Goal: Task Accomplishment & Management: Manage account settings

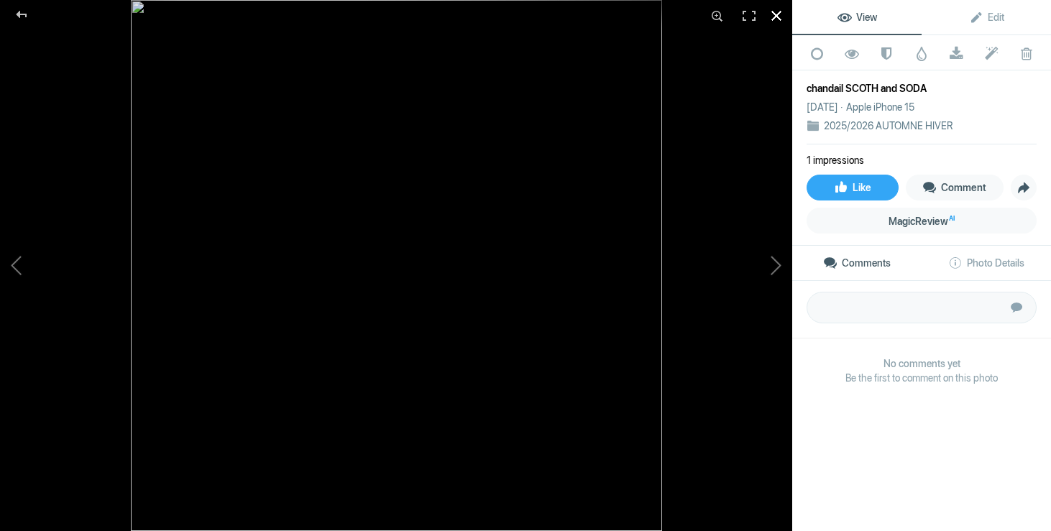
scroll to position [13355, 0]
click at [779, 12] on div at bounding box center [776, 16] width 32 height 32
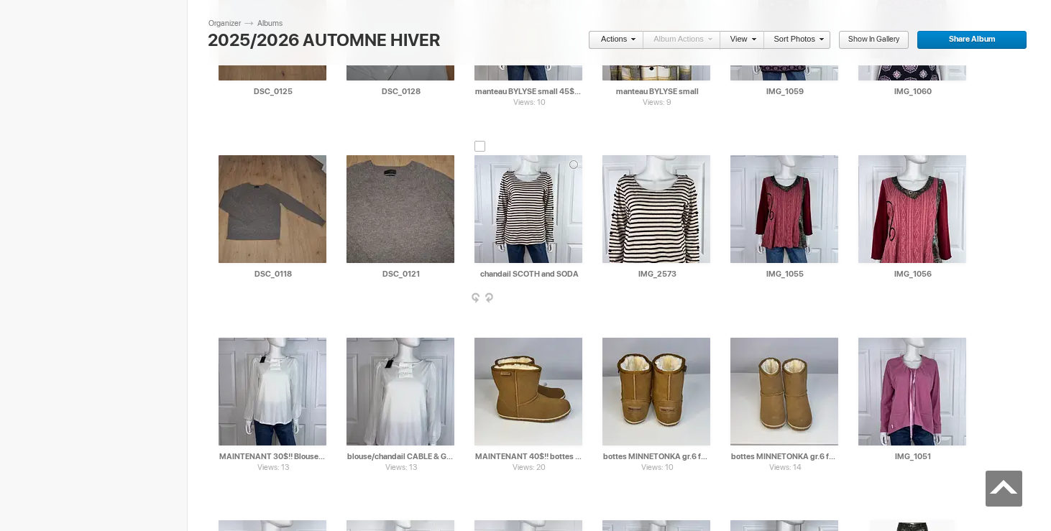
click at [537, 273] on input "chandail SCOTH and SODA" at bounding box center [528, 273] width 109 height 13
drag, startPoint x: 571, startPoint y: 274, endPoint x: 594, endPoint y: 274, distance: 23.7
click at [527, 272] on input "chandail SCOTH and SODA small 30$(comme neuf)" at bounding box center [528, 273] width 109 height 13
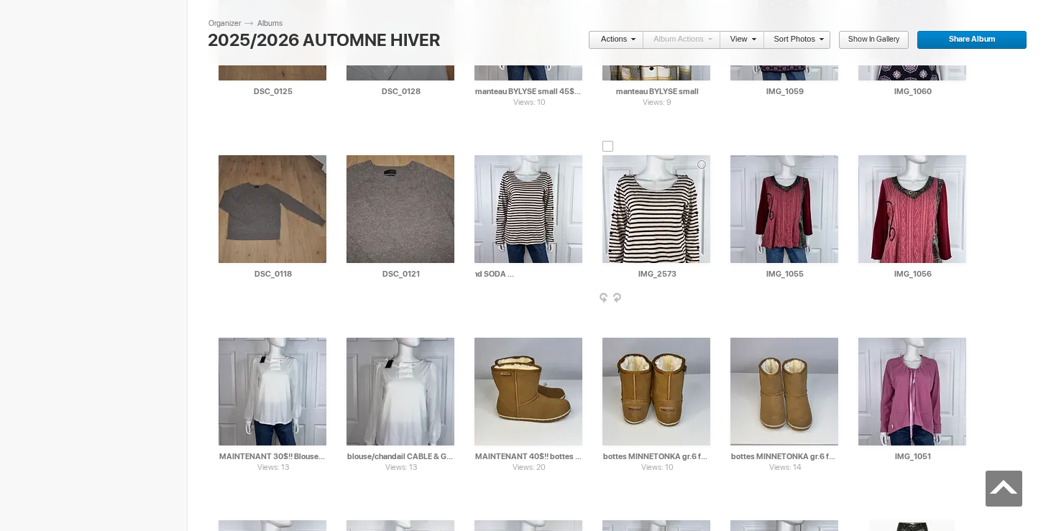
scroll to position [0, 77]
drag, startPoint x: 565, startPoint y: 275, endPoint x: 603, endPoint y: 277, distance: 38.2
click at [579, 275] on input "chandail SCOTH and SODA small 25$(comme neuf)" at bounding box center [528, 273] width 109 height 13
drag, startPoint x: 571, startPoint y: 276, endPoint x: 589, endPoint y: 276, distance: 17.3
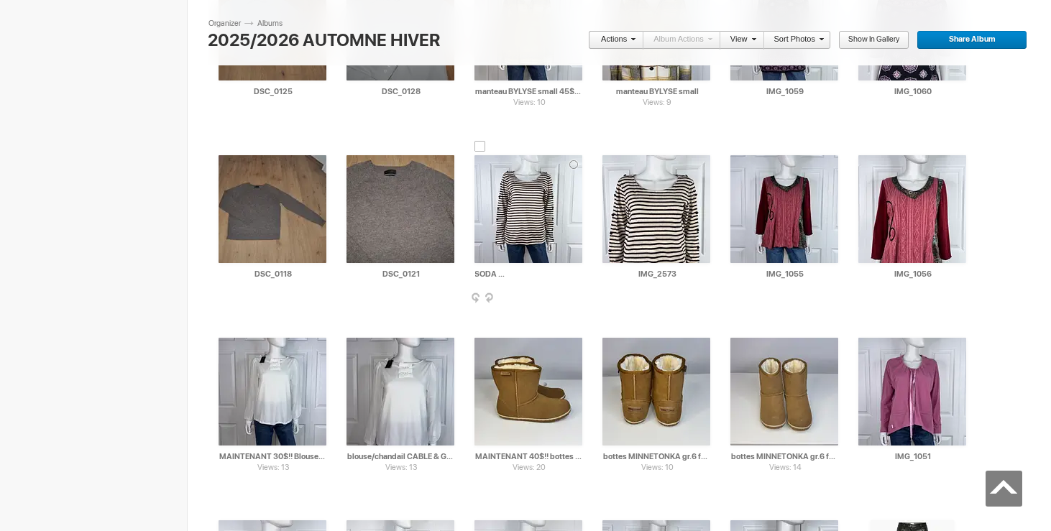
click at [589, 276] on div "AI chandail SCOTH and SODA small 25$(comme neuf) HTML: Direct: Forum: Photo ID:…" at bounding box center [528, 218] width 128 height 183
click at [581, 272] on input "chandail SCOTH and SODA small 25$(comme neuf)" at bounding box center [528, 273] width 109 height 13
click at [497, 276] on input "chandail SCOTH and SODA small 25$(comme neuf, payé 200$)" at bounding box center [528, 273] width 109 height 13
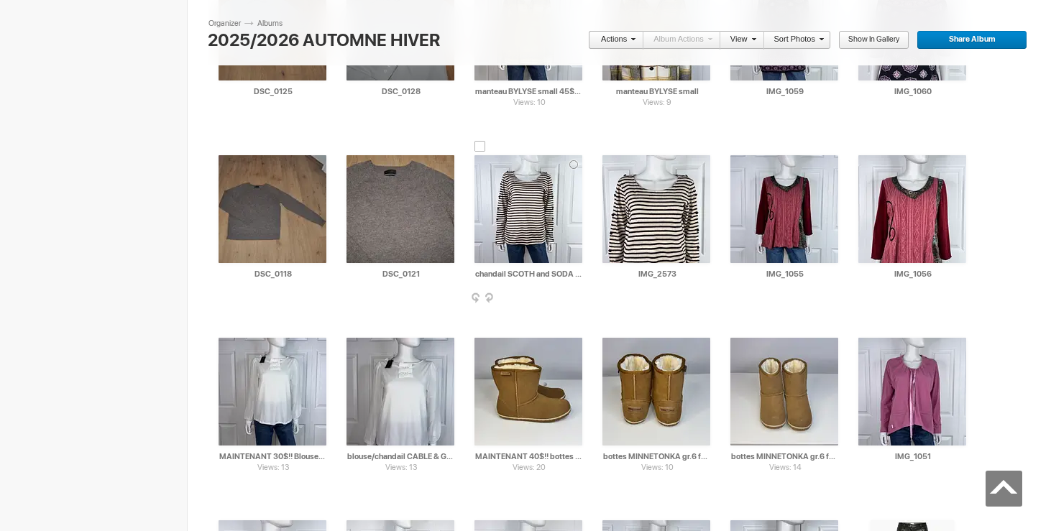
drag, startPoint x: 530, startPoint y: 272, endPoint x: 468, endPoint y: 271, distance: 62.5
click at [468, 271] on div "AI chandail SCOTH and SODA small 25$(comme neuf, payé 200$) HTML: Direct: Forum…" at bounding box center [528, 218] width 128 height 183
type input "chandail SCOTH and SODA small 25$(comme neuf, payé 200$)"
drag, startPoint x: 694, startPoint y: 275, endPoint x: 613, endPoint y: 273, distance: 81.2
click at [613, 273] on input "IMG_2573" at bounding box center [656, 273] width 109 height 13
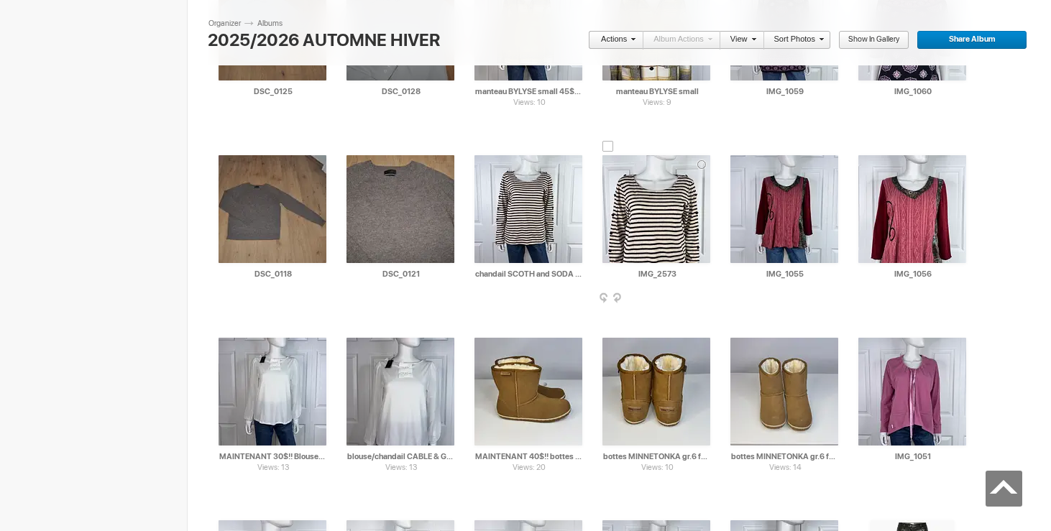
paste input "chandail SCOTH and SODA small"
click at [480, 144] on div at bounding box center [480, 147] width 12 height 12
click at [607, 147] on div at bounding box center [608, 147] width 12 height 12
type input "chandail SCOTH and SODA small"
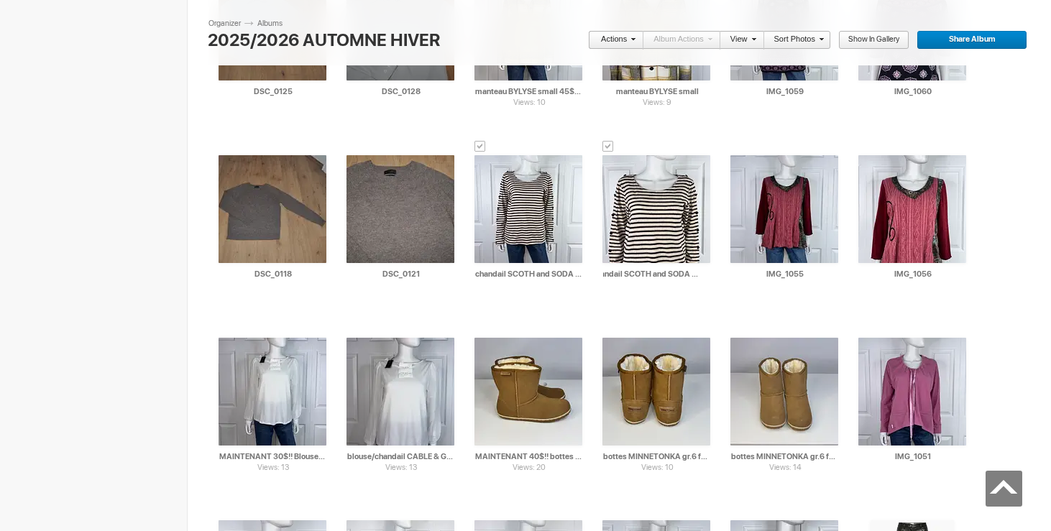
click at [617, 36] on link "Actions" at bounding box center [611, 40] width 47 height 19
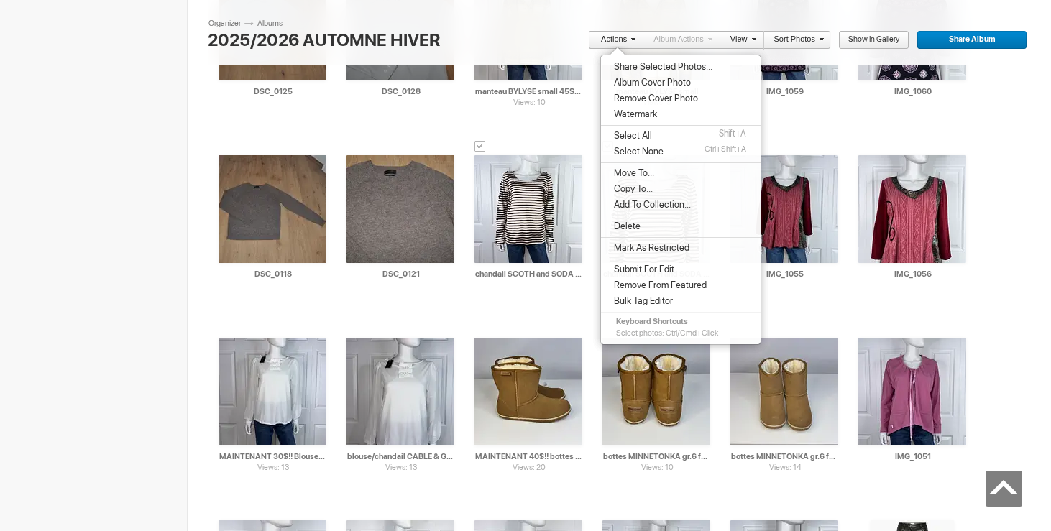
click at [627, 170] on span "Move To..." at bounding box center [632, 173] width 45 height 12
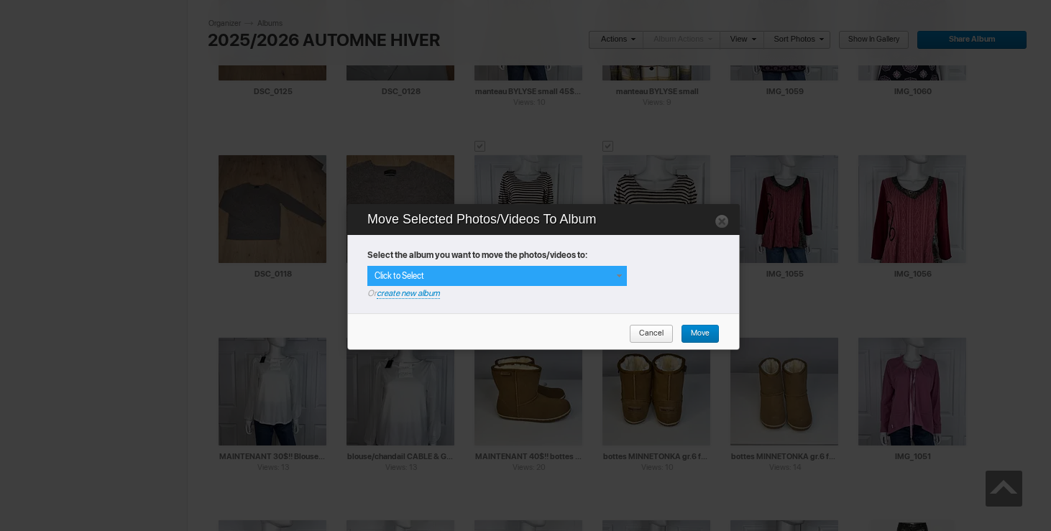
click at [615, 268] on div "Click to Select" at bounding box center [496, 276] width 259 height 20
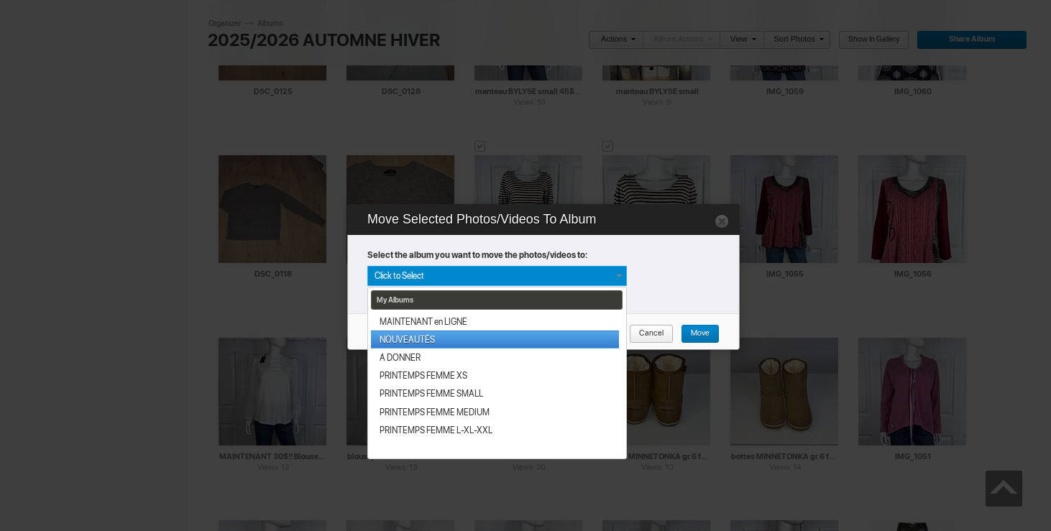
click at [472, 339] on link "NOUVEAUTÉS" at bounding box center [495, 340] width 248 height 18
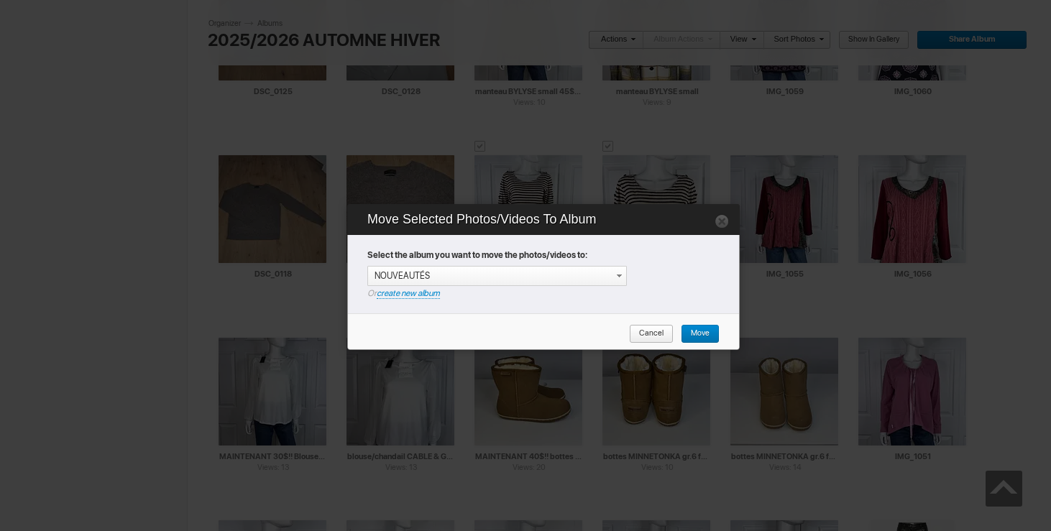
click at [694, 325] on span "Move" at bounding box center [695, 334] width 29 height 19
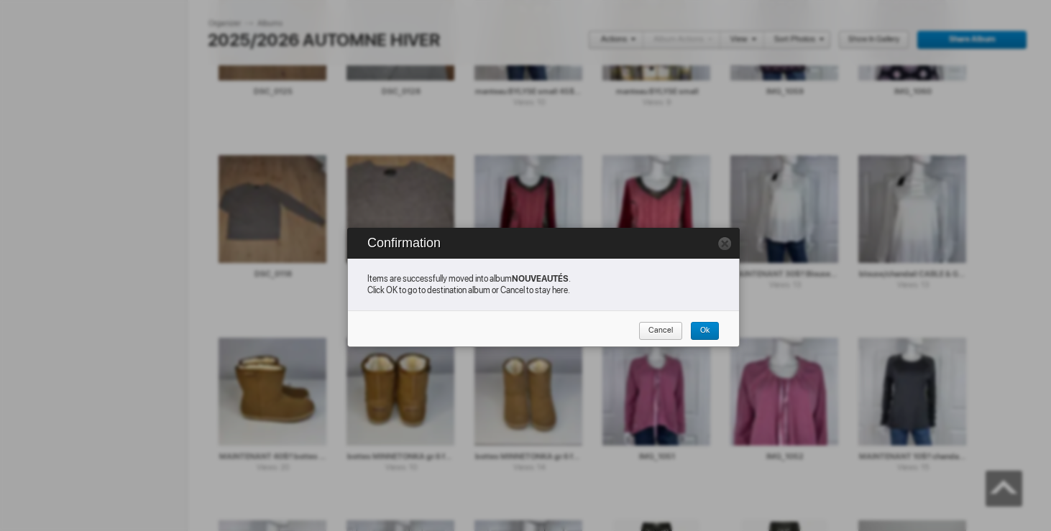
click at [668, 328] on span "Cancel" at bounding box center [655, 331] width 35 height 19
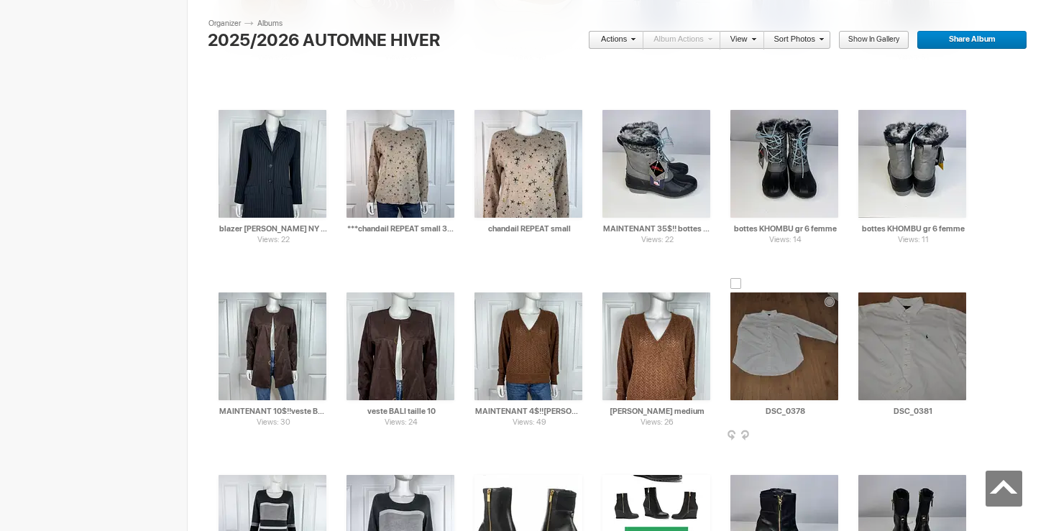
scroll to position [15409, 0]
click at [768, 339] on img at bounding box center [784, 346] width 108 height 108
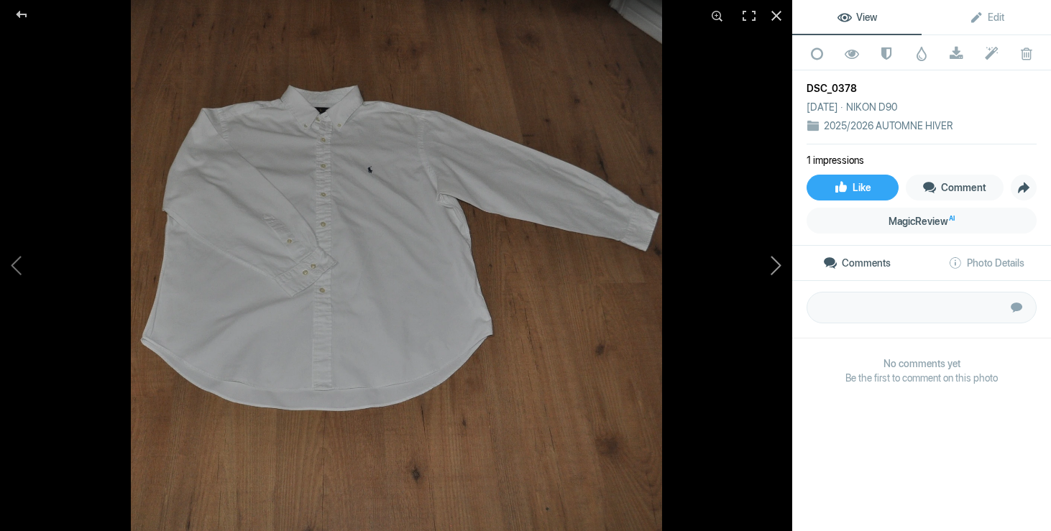
click at [781, 267] on button at bounding box center [738, 265] width 108 height 191
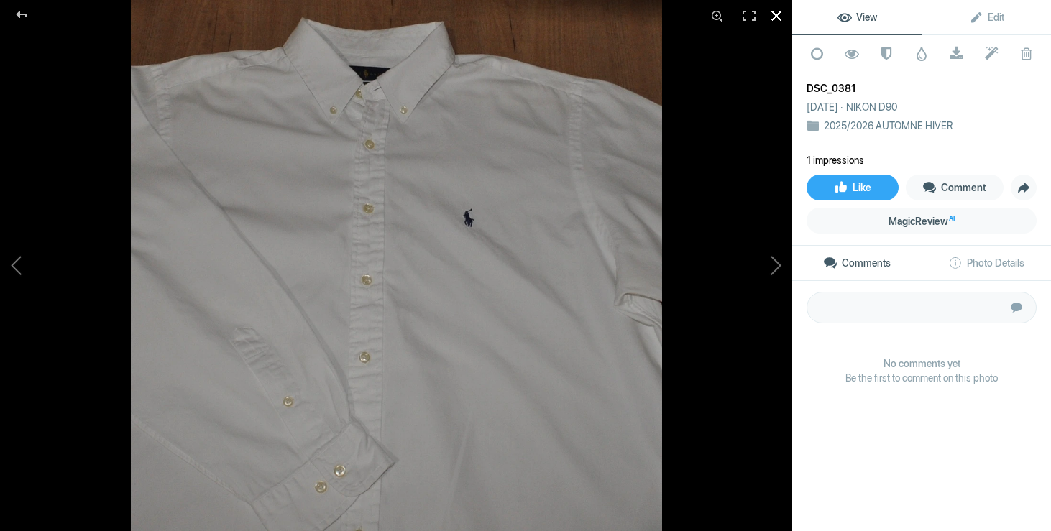
click at [783, 15] on div at bounding box center [776, 16] width 32 height 32
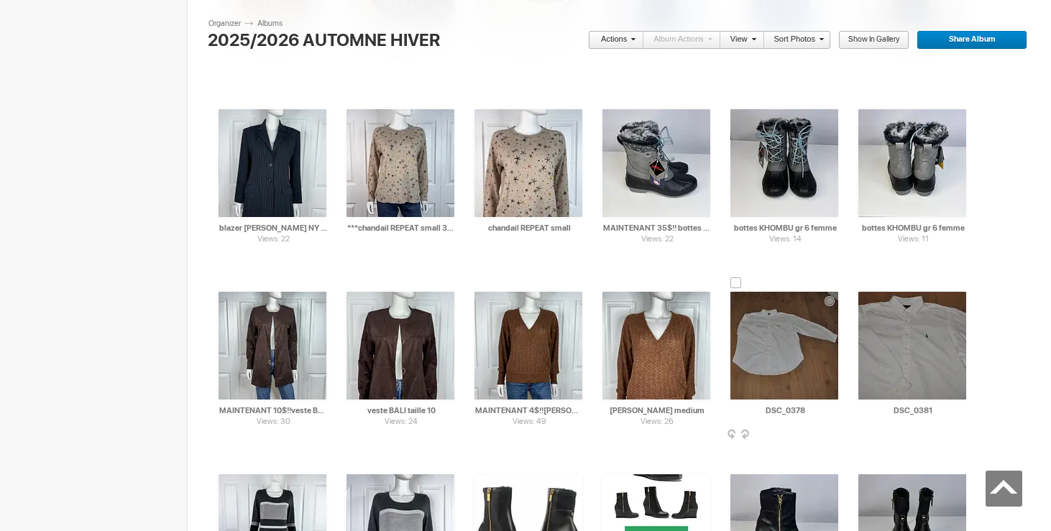
drag, startPoint x: 817, startPoint y: 413, endPoint x: 691, endPoint y: 405, distance: 126.0
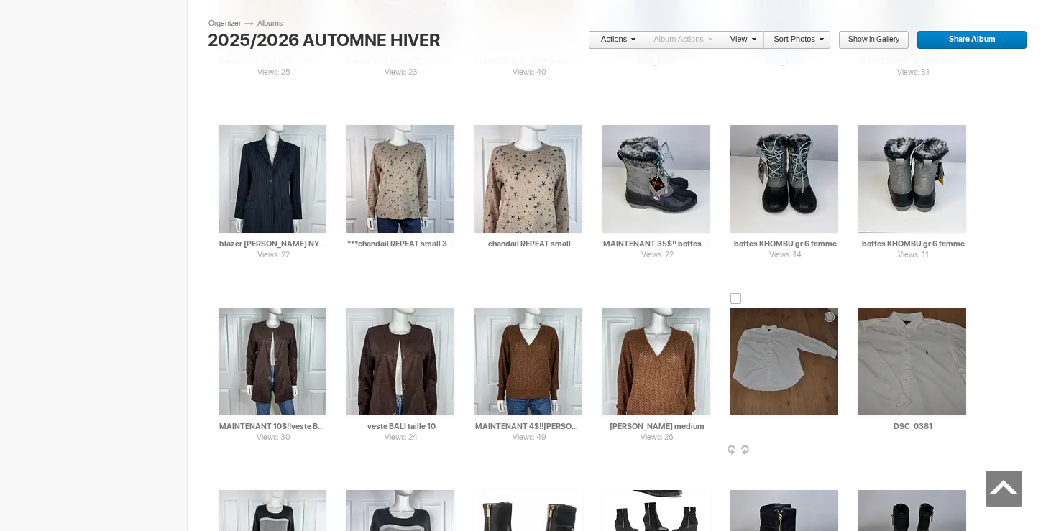
scroll to position [0, 107]
click at [732, 425] on input "chemise [PERSON_NAME] XXL 40$(comme neuf, payé 150$)" at bounding box center [784, 426] width 109 height 13
drag, startPoint x: 786, startPoint y: 427, endPoint x: 718, endPoint y: 426, distance: 68.3
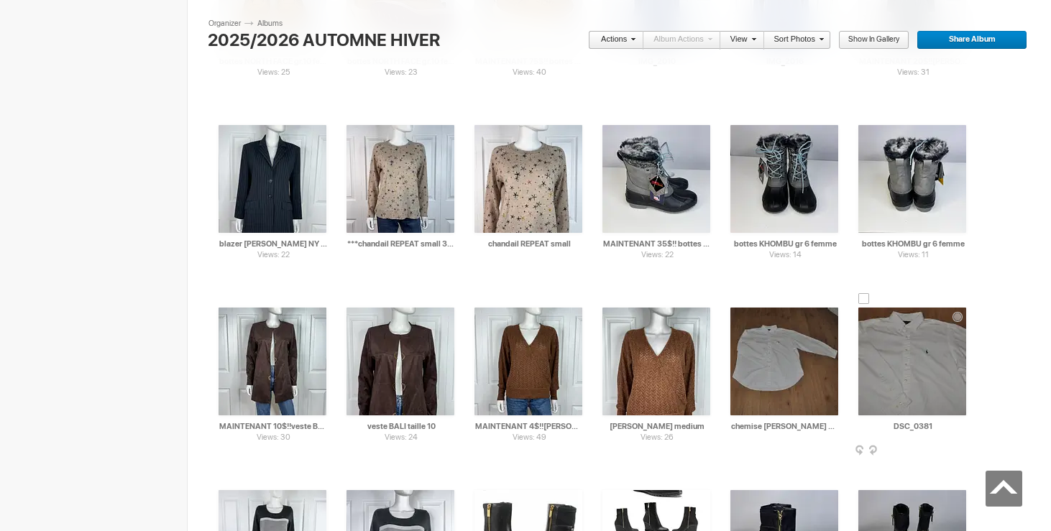
type input "chemise [PERSON_NAME] XXL 40$(comme neuf, payé 150$)"
drag, startPoint x: 951, startPoint y: 429, endPoint x: 777, endPoint y: 429, distance: 173.9
paste input "chemise [PERSON_NAME] XXL"
click at [742, 300] on td "AI chemise [PERSON_NAME] XXL 40$(comme neuf, payé 150$) HTML: Direct: Forum: Ph…" at bounding box center [784, 361] width 108 height 165
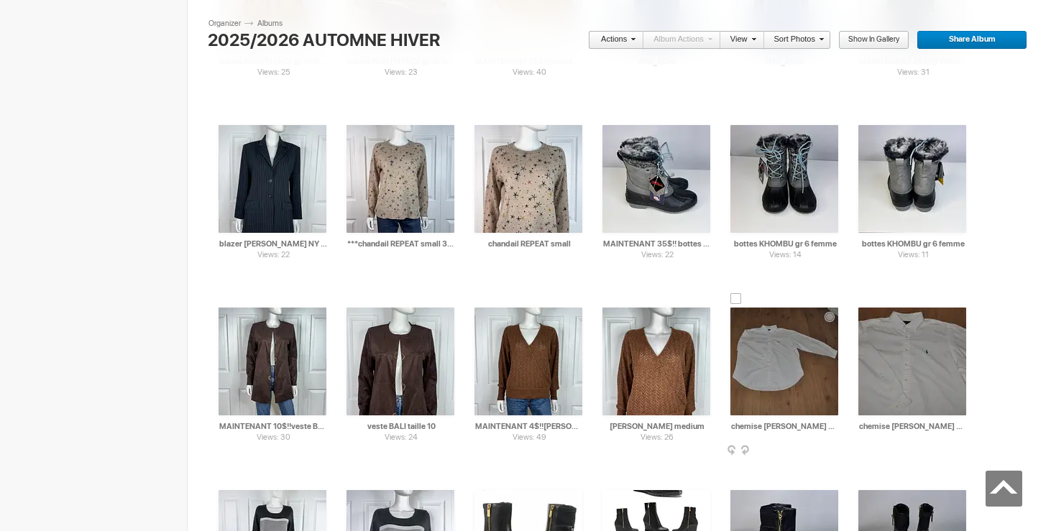
click at [735, 297] on div at bounding box center [736, 299] width 12 height 12
click at [865, 300] on div at bounding box center [864, 299] width 12 height 12
type input "chemise [PERSON_NAME] XXL"
click at [619, 37] on link "Actions" at bounding box center [611, 40] width 47 height 19
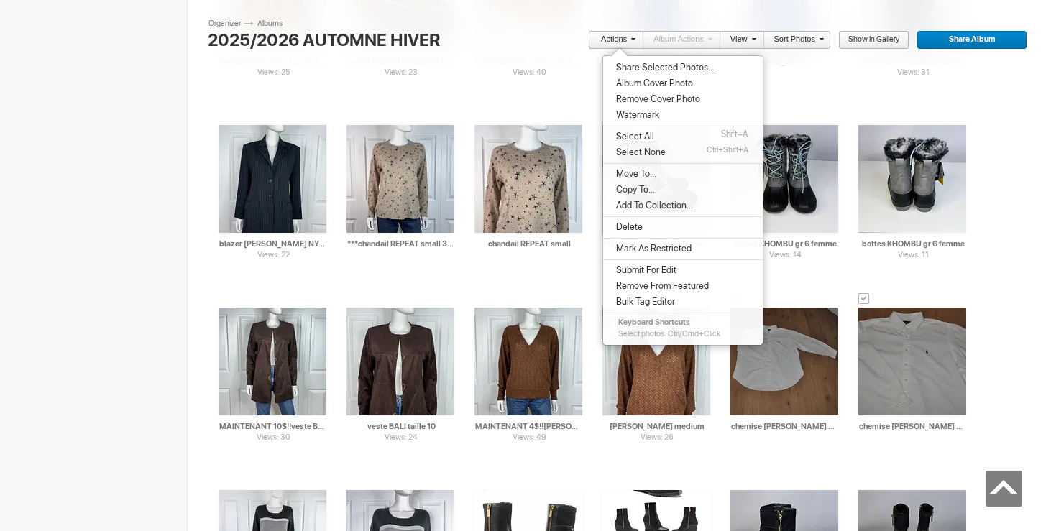
click at [646, 176] on span "Move To..." at bounding box center [634, 174] width 45 height 12
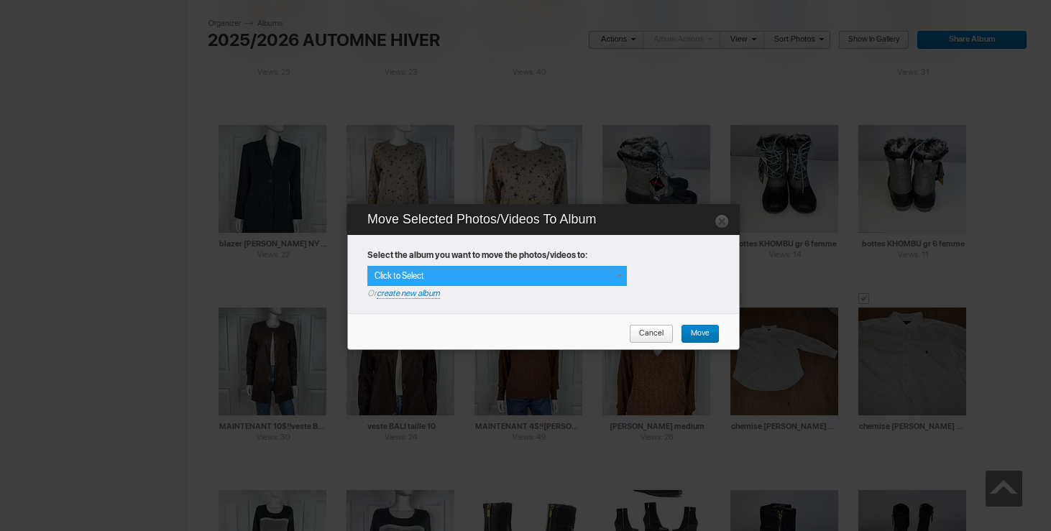
click at [614, 275] on span at bounding box center [619, 276] width 12 height 12
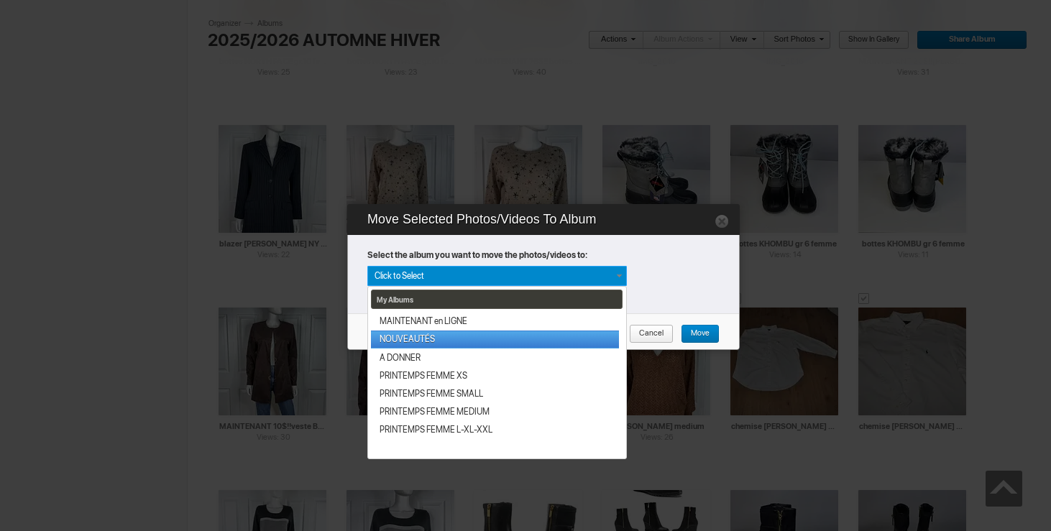
click at [565, 336] on link "NOUVEAUTÉS" at bounding box center [495, 340] width 248 height 18
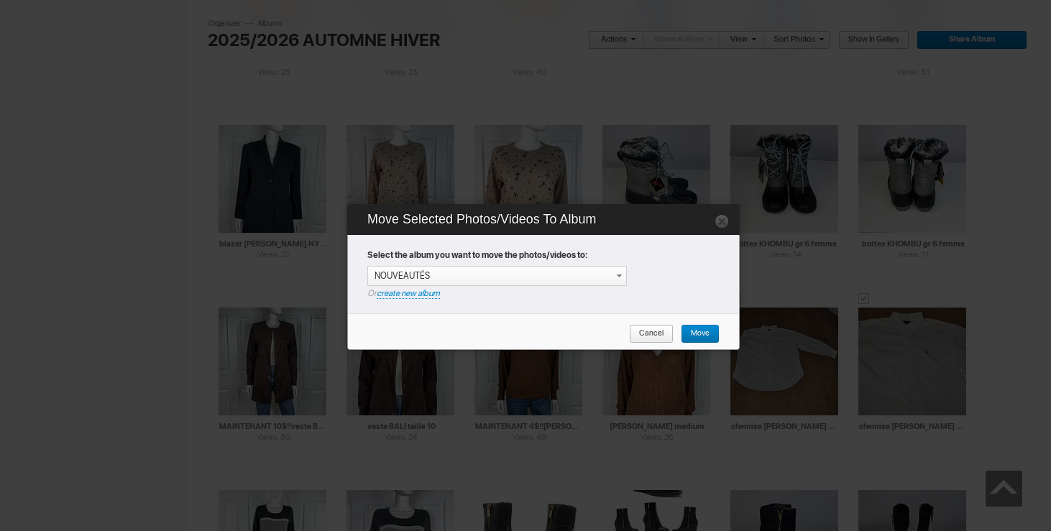
click at [693, 334] on span "Move" at bounding box center [695, 334] width 29 height 19
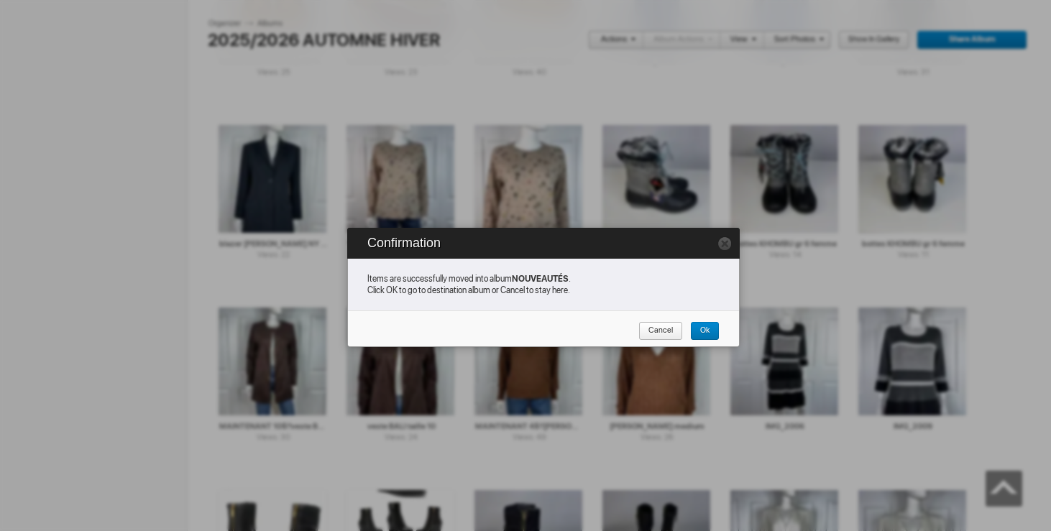
click at [656, 323] on span "Cancel" at bounding box center [655, 331] width 35 height 19
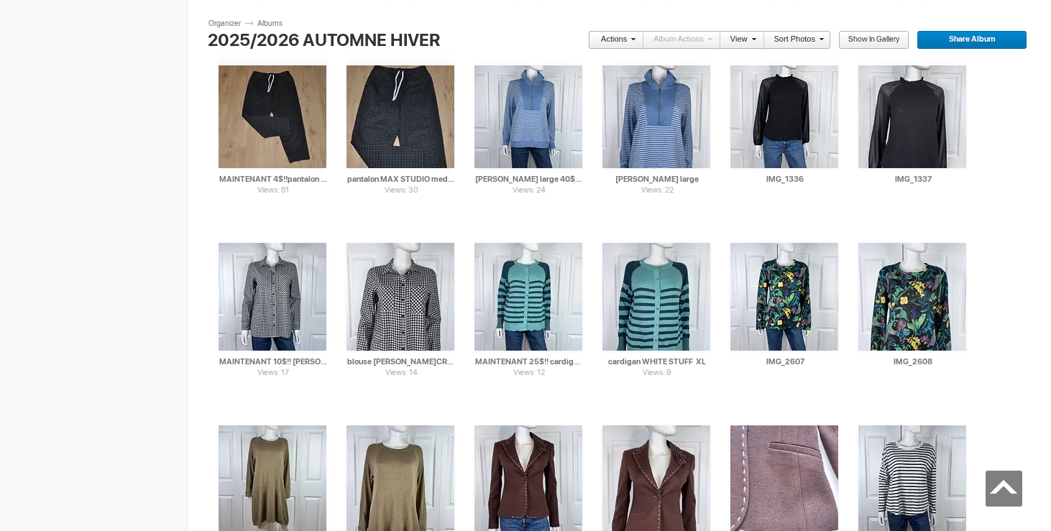
scroll to position [11980, 0]
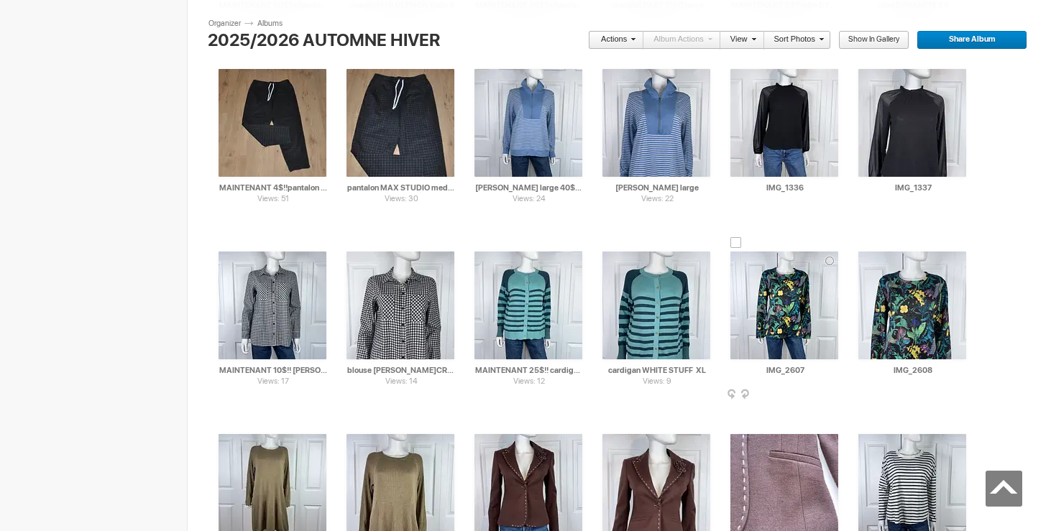
click at [794, 323] on img at bounding box center [784, 306] width 108 height 108
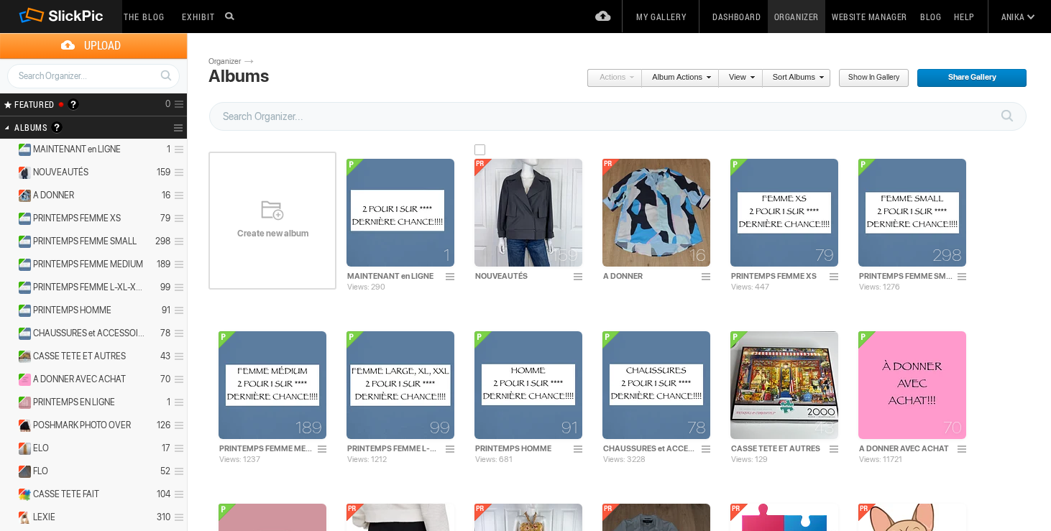
click at [510, 232] on img at bounding box center [528, 213] width 108 height 108
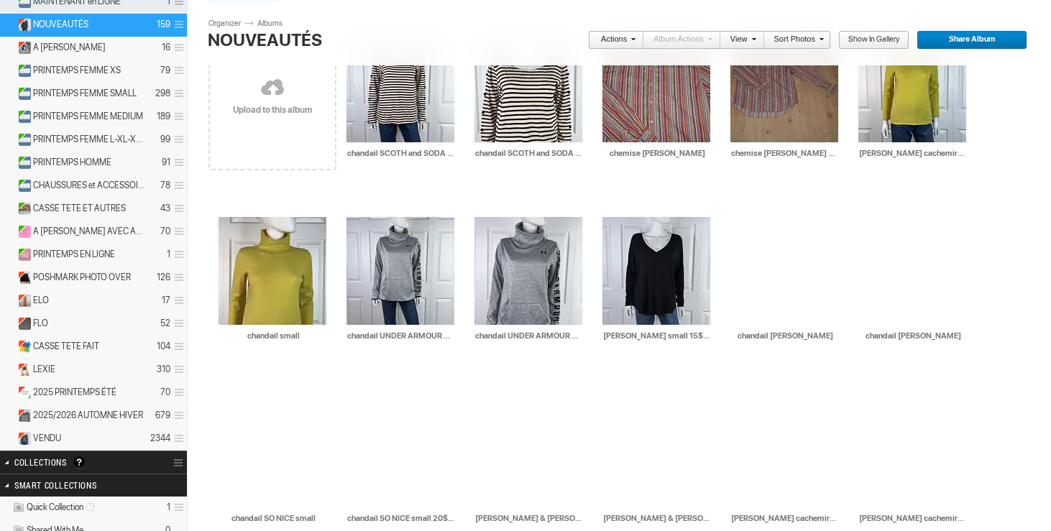
scroll to position [176, 0]
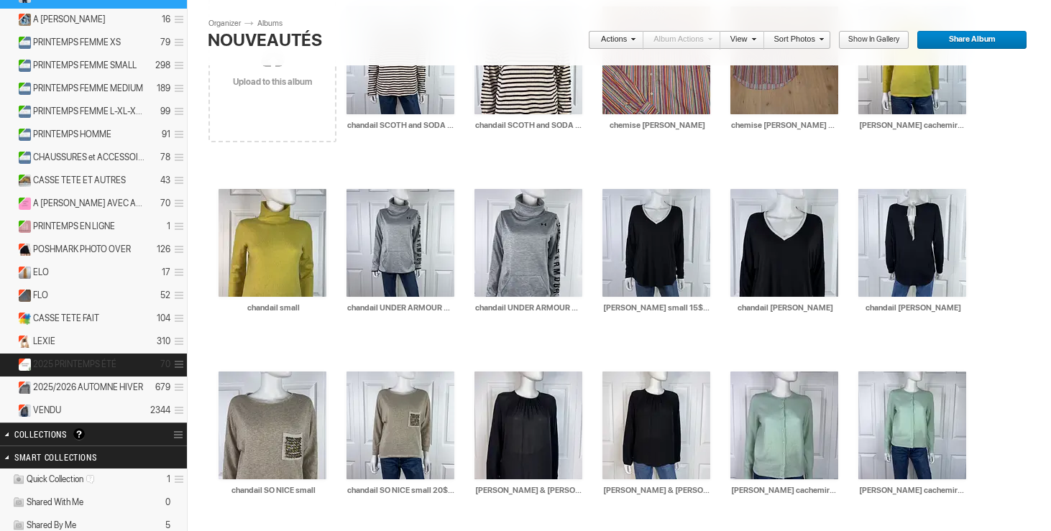
click at [84, 362] on span "2025 PRINTEMPS ÉTÉ" at bounding box center [74, 365] width 83 height 12
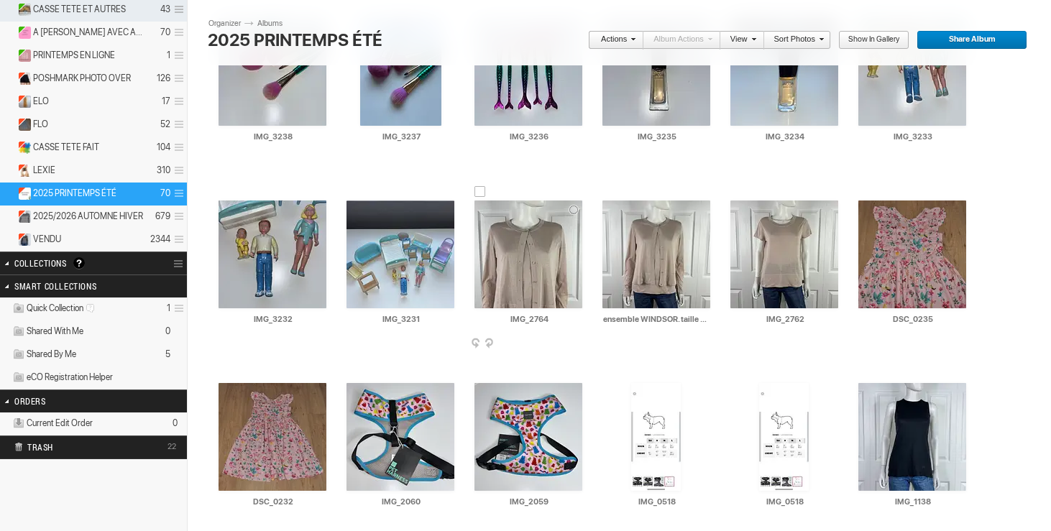
scroll to position [354, 0]
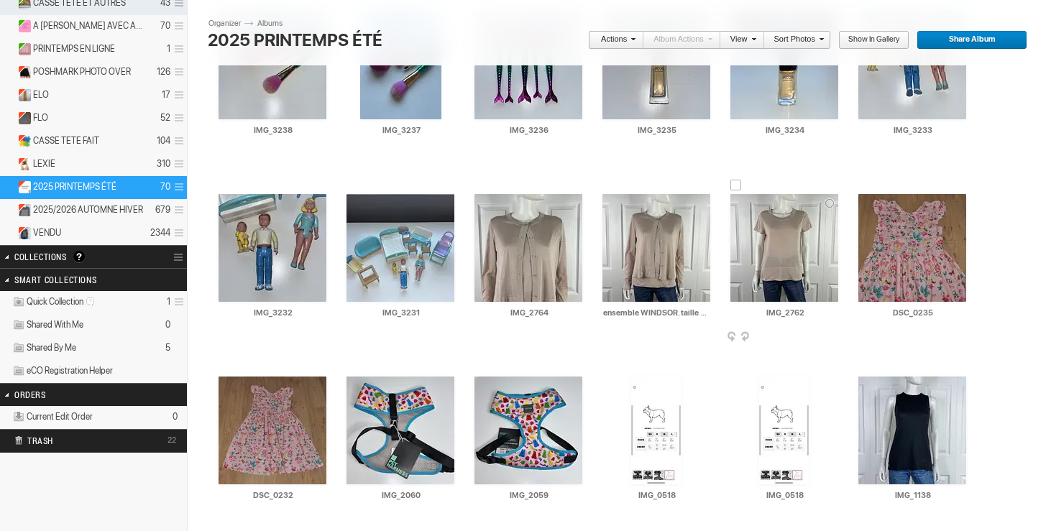
click at [732, 188] on div at bounding box center [736, 186] width 12 height 12
click at [608, 184] on div at bounding box center [608, 186] width 12 height 12
click at [479, 184] on div at bounding box center [480, 186] width 12 height 12
click at [612, 32] on link "Actions" at bounding box center [611, 40] width 47 height 19
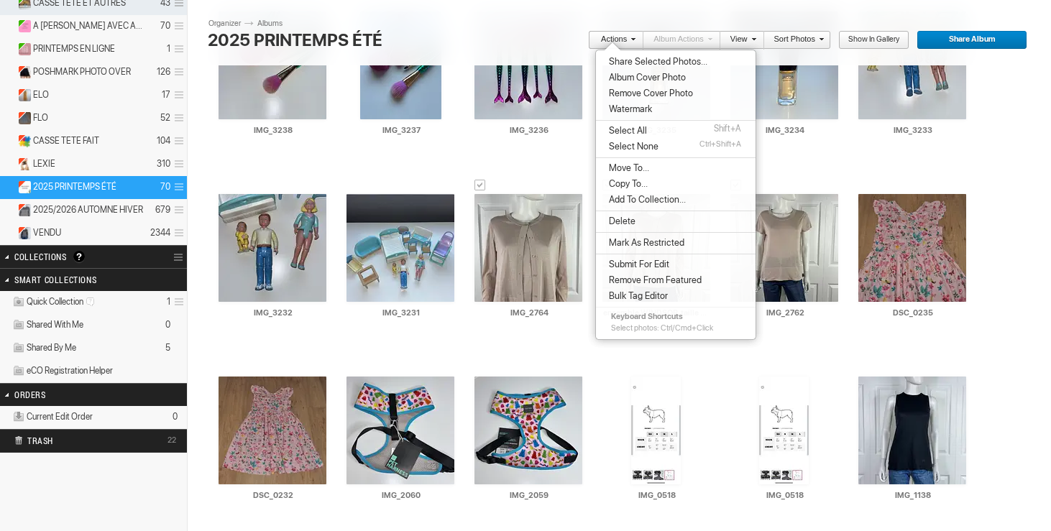
click at [640, 165] on span "Move To..." at bounding box center [626, 168] width 45 height 12
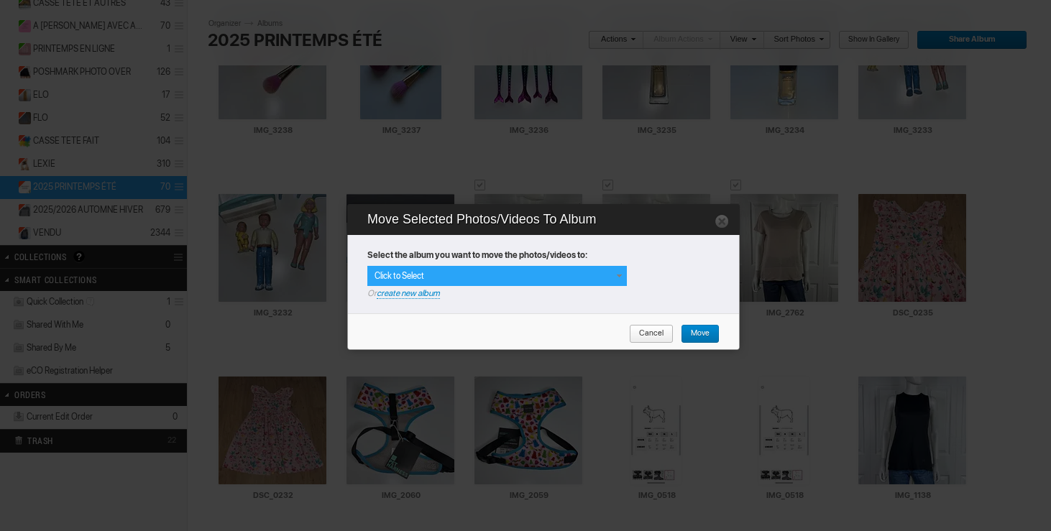
click at [617, 280] on span at bounding box center [619, 276] width 12 height 12
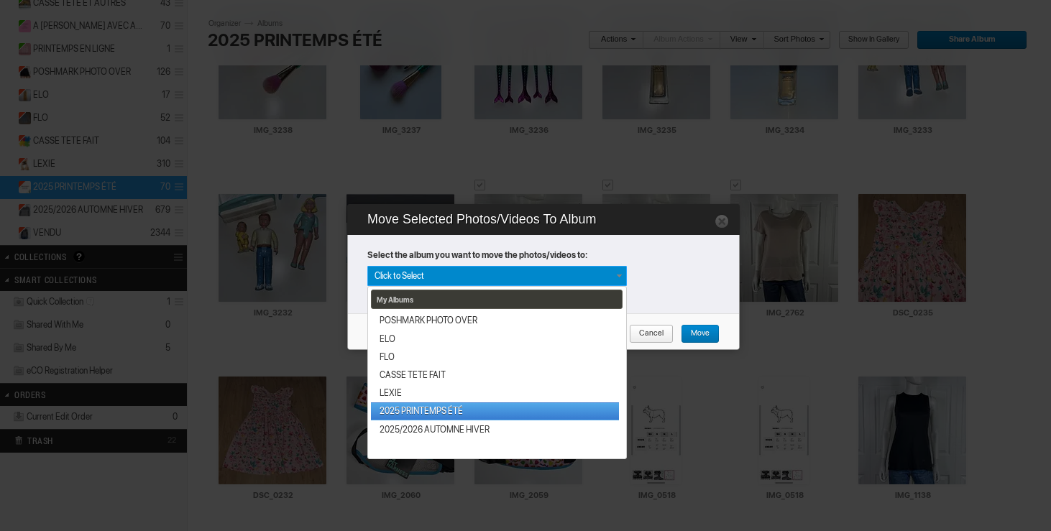
scroll to position [220, 0]
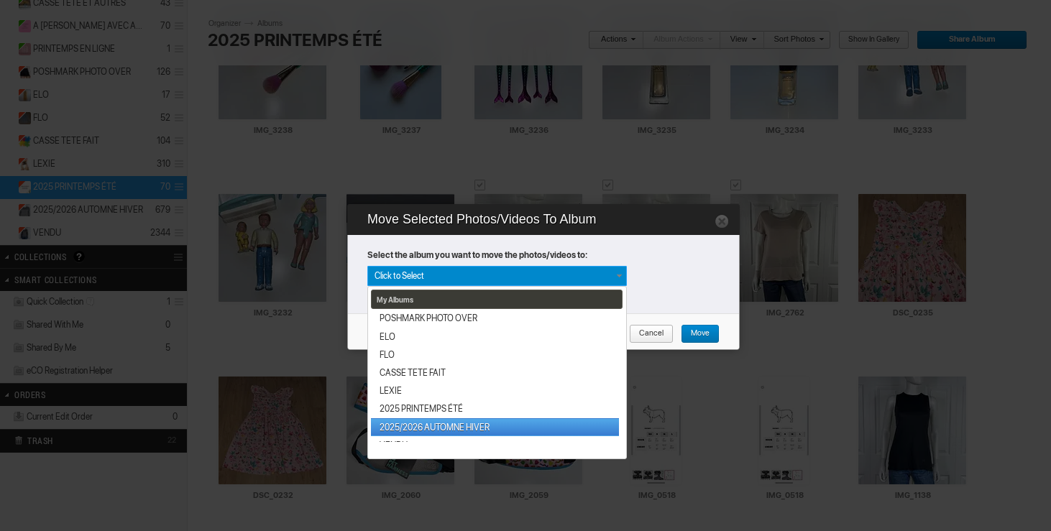
click at [487, 422] on link "2025/2026 AUTOMNE HIVER" at bounding box center [495, 427] width 248 height 18
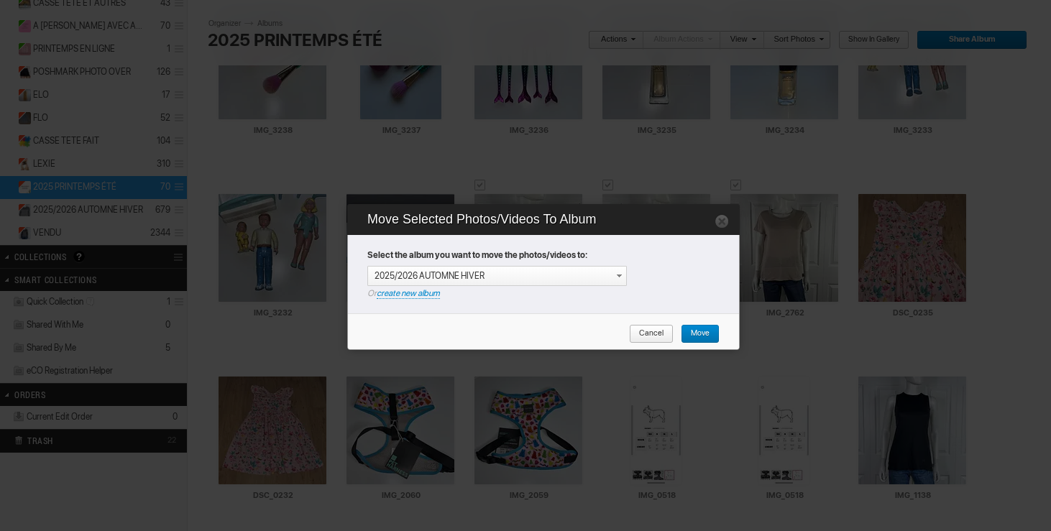
click at [686, 327] on span "Move" at bounding box center [695, 334] width 29 height 19
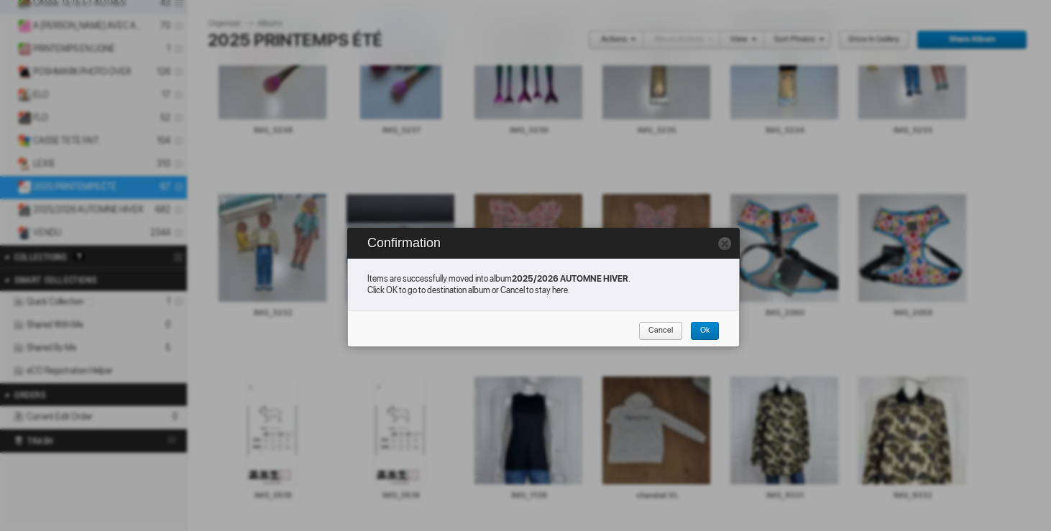
click at [665, 330] on span "Cancel" at bounding box center [655, 331] width 35 height 19
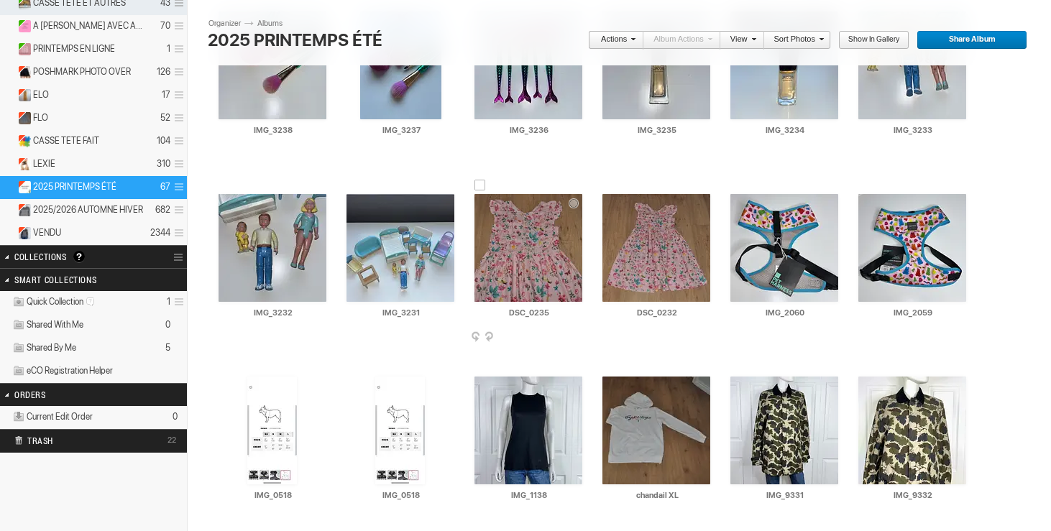
click at [482, 185] on div at bounding box center [480, 186] width 12 height 12
click at [607, 185] on div at bounding box center [608, 186] width 12 height 12
click at [615, 35] on link "Actions" at bounding box center [611, 40] width 47 height 19
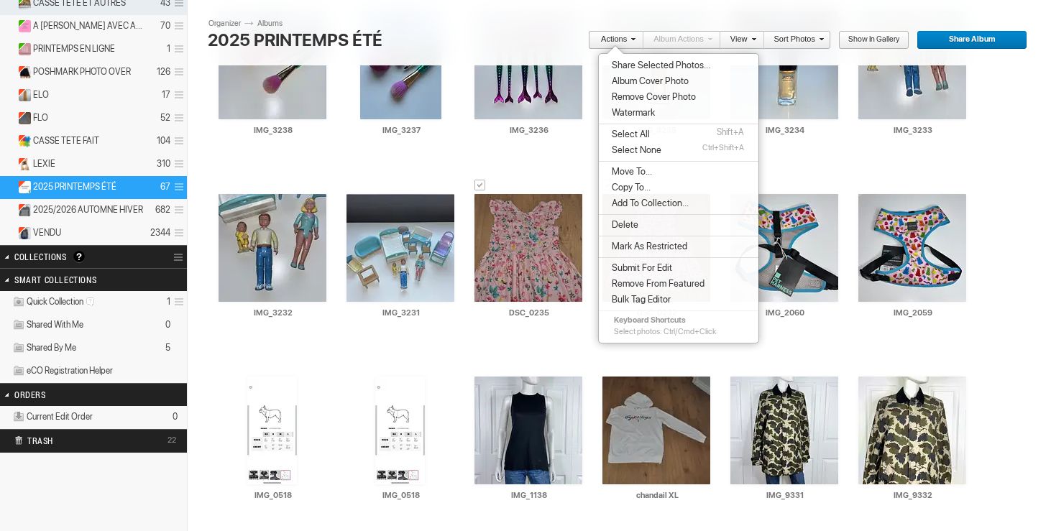
click at [644, 220] on li "Delete" at bounding box center [679, 225] width 160 height 16
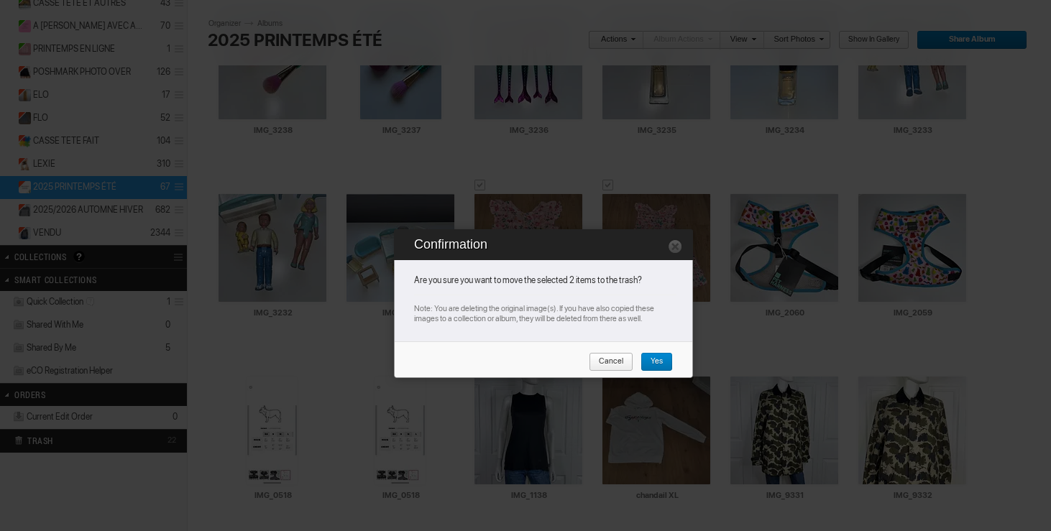
click at [666, 364] on link "Yes" at bounding box center [656, 362] width 32 height 19
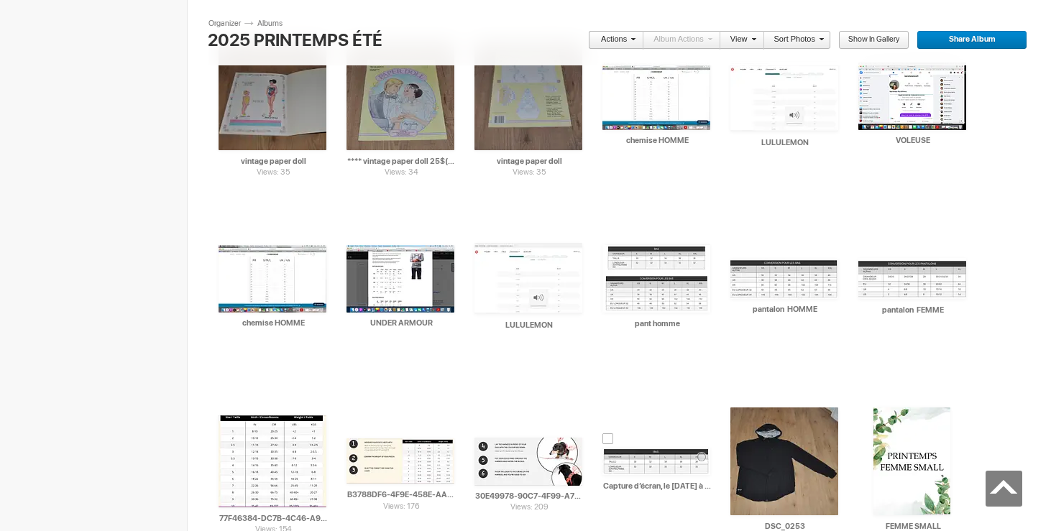
scroll to position [1696, 0]
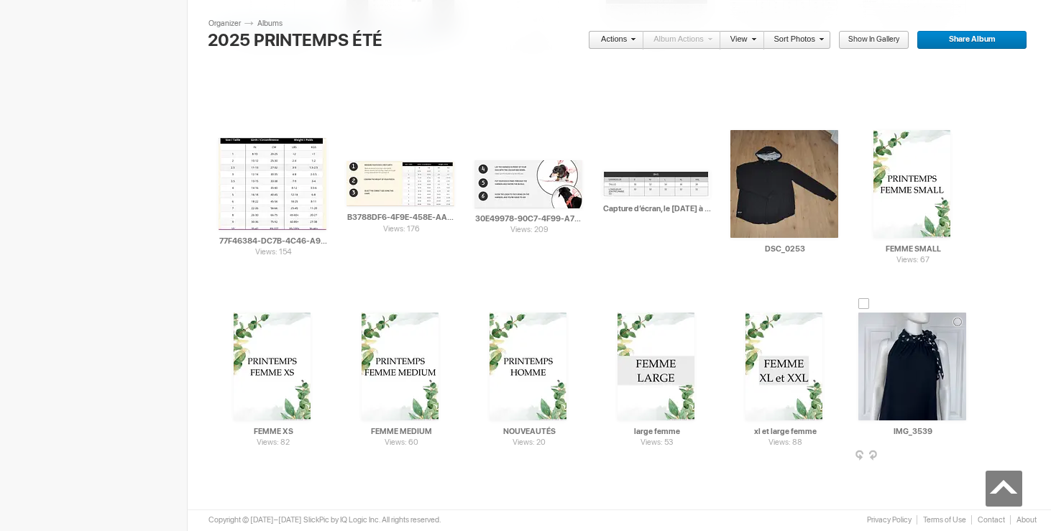
click at [965, 454] on span at bounding box center [964, 457] width 14 height 12
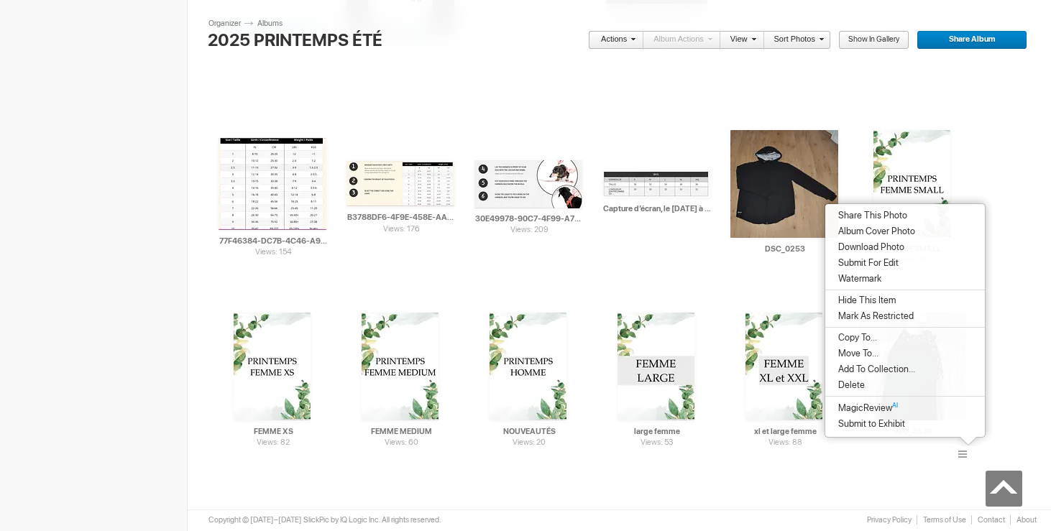
click at [895, 380] on li "Delete" at bounding box center [905, 385] width 160 height 16
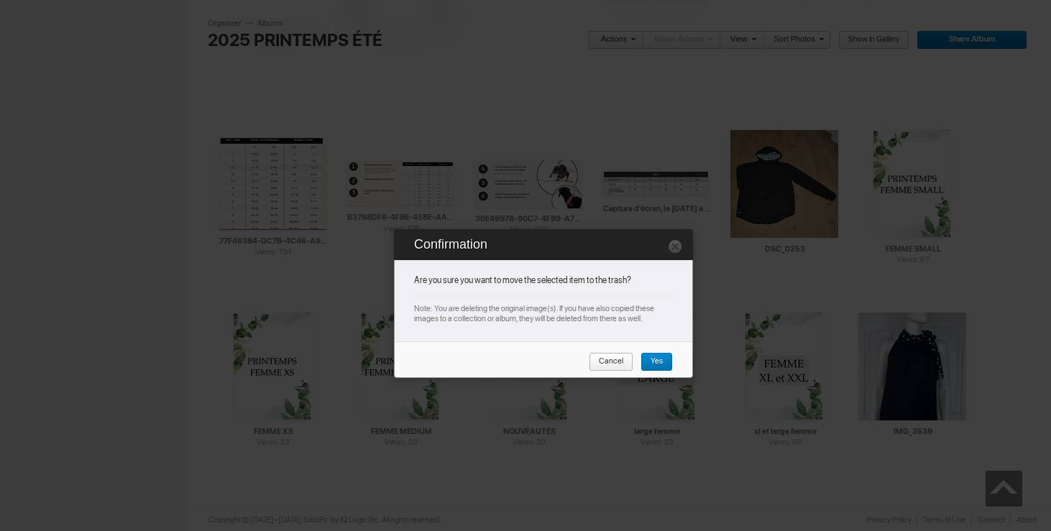
click at [663, 357] on link "Yes" at bounding box center [656, 362] width 32 height 19
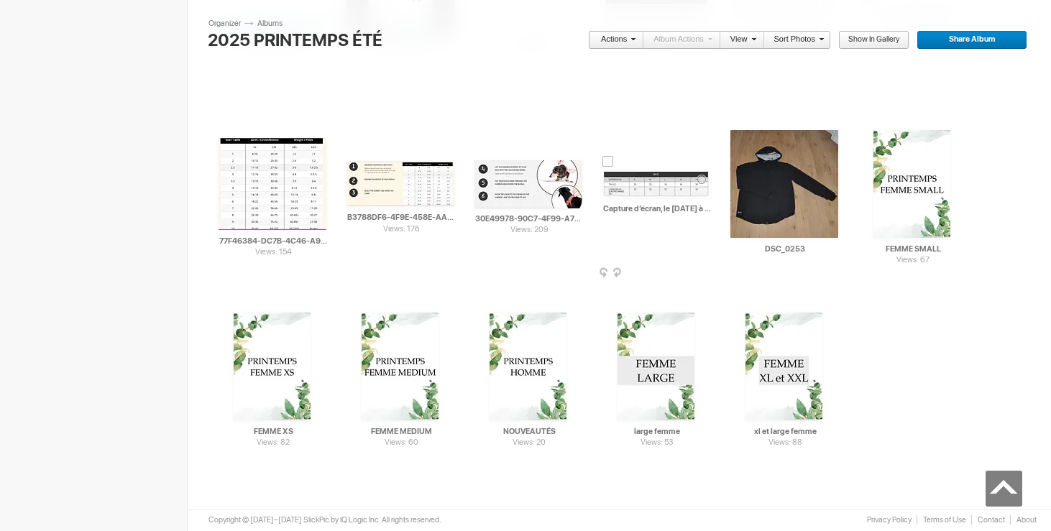
click at [661, 190] on img at bounding box center [656, 183] width 108 height 27
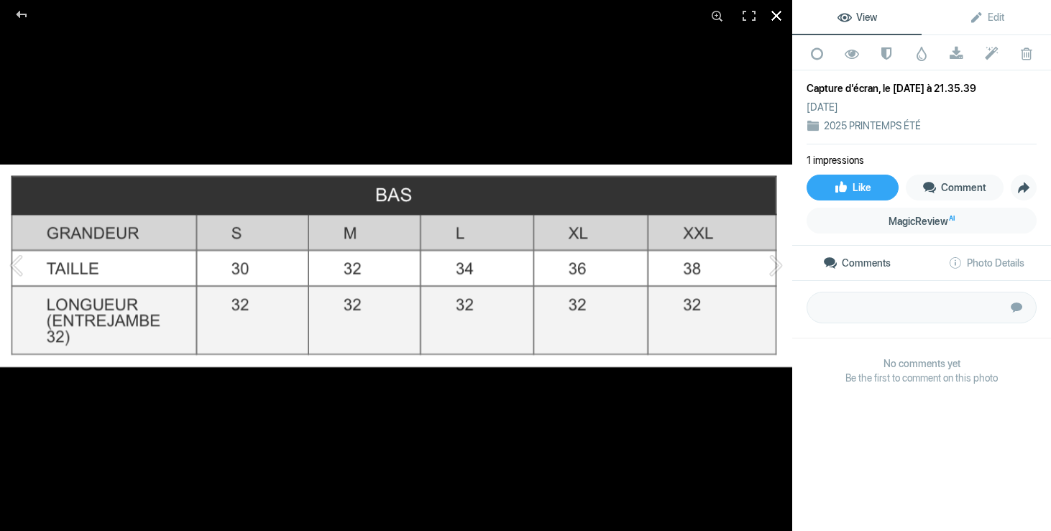
click at [776, 12] on div at bounding box center [776, 16] width 32 height 32
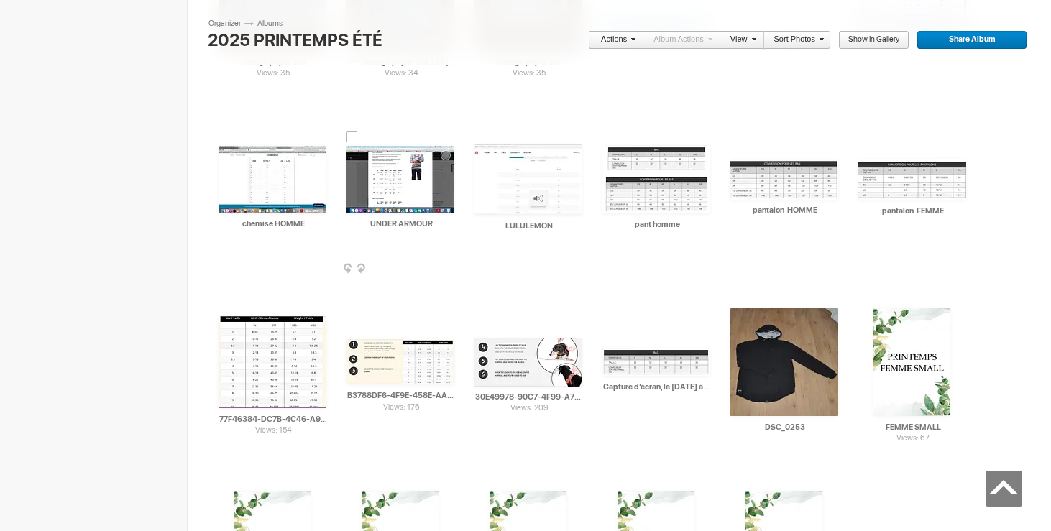
scroll to position [1513, 0]
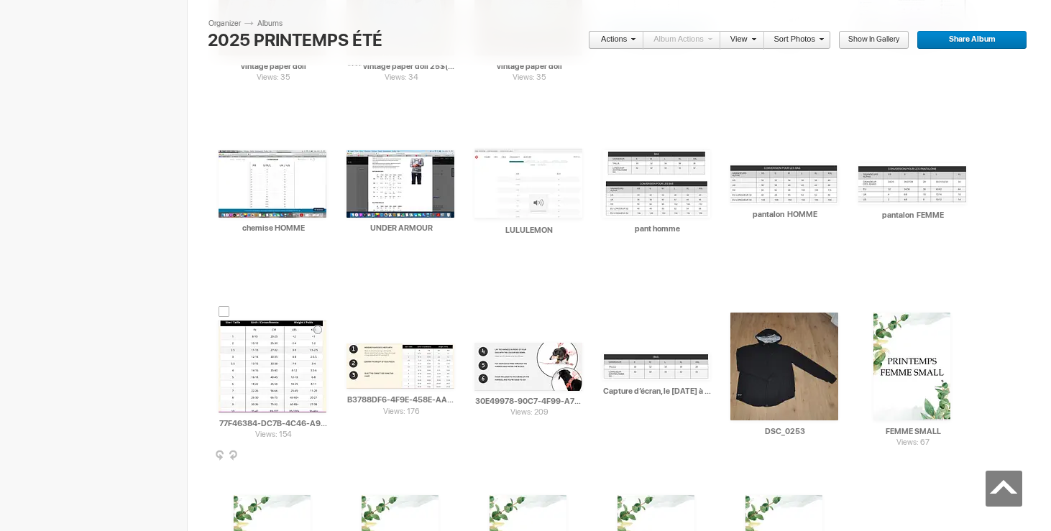
click at [291, 357] on img at bounding box center [273, 367] width 108 height 92
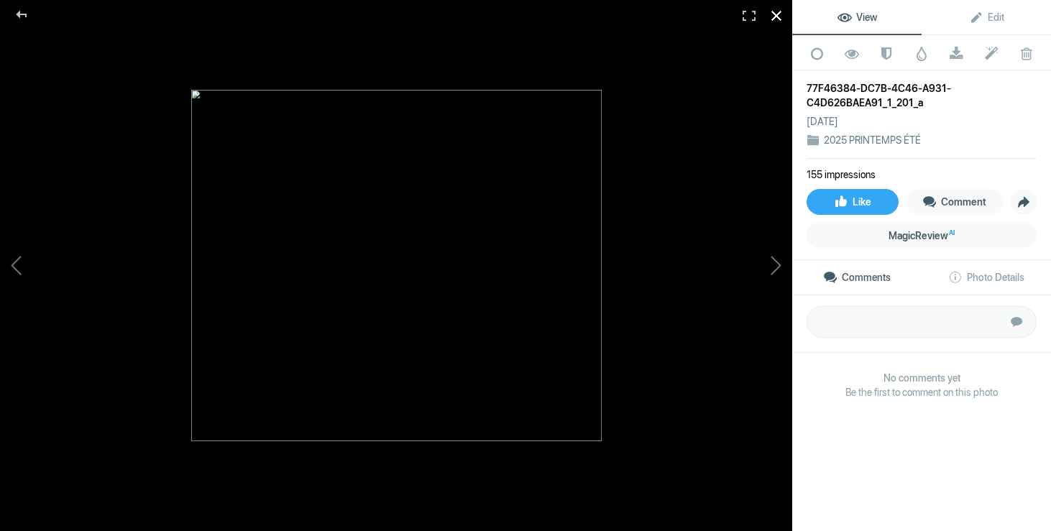
click at [777, 17] on div at bounding box center [776, 16] width 32 height 32
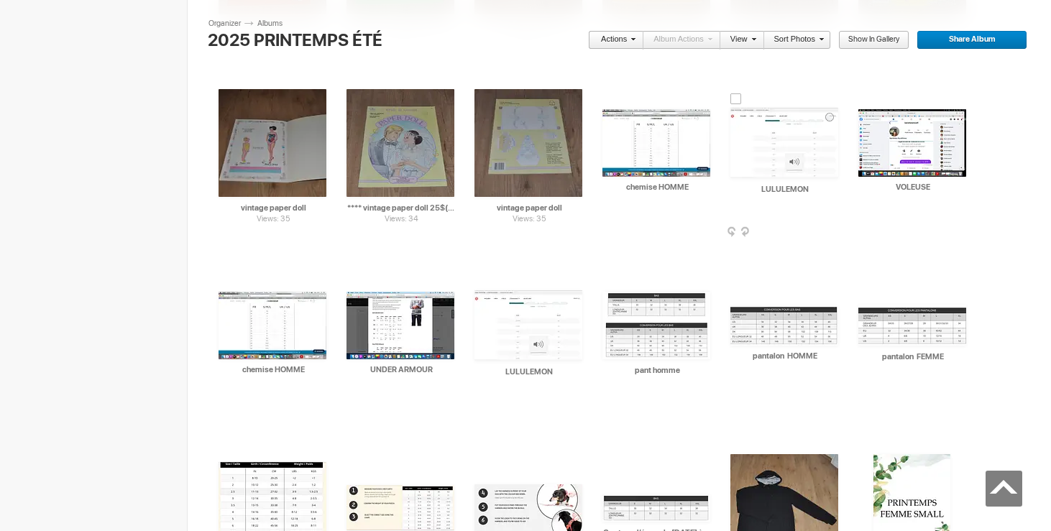
scroll to position [1288, 0]
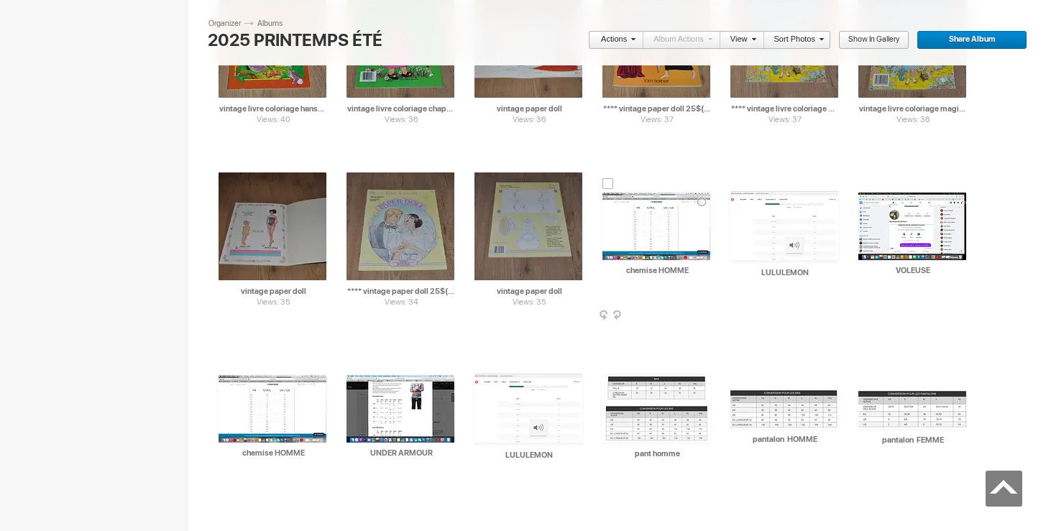
click at [652, 221] on img at bounding box center [656, 227] width 108 height 68
